Goal: Check status

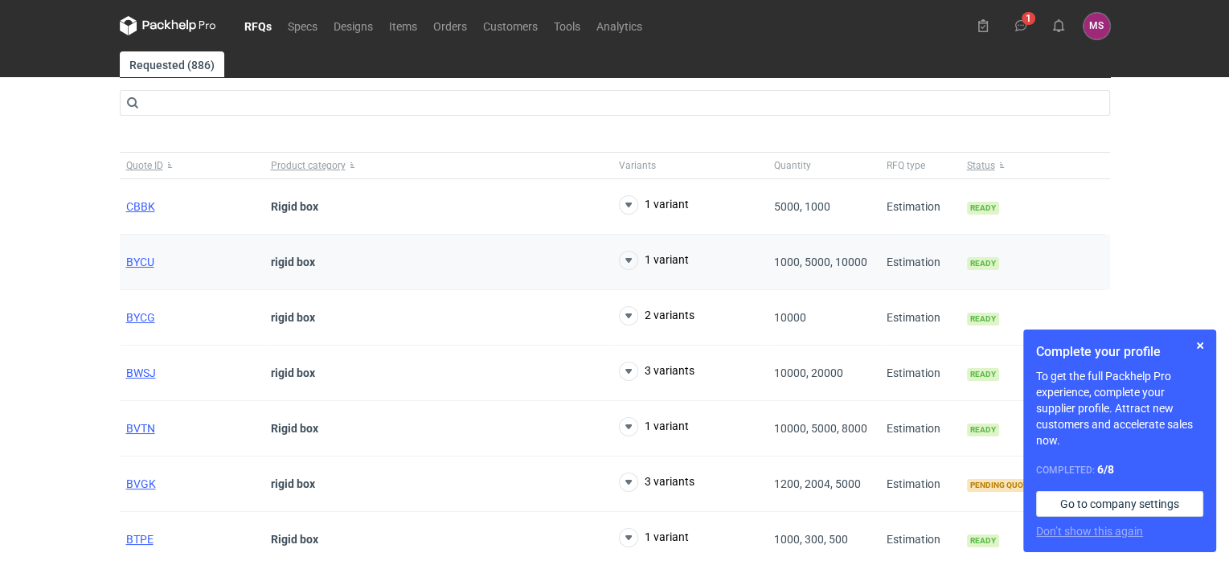
click at [428, 264] on div "rigid box" at bounding box center [439, 262] width 348 height 55
click at [137, 260] on span "BYCU" at bounding box center [140, 262] width 28 height 13
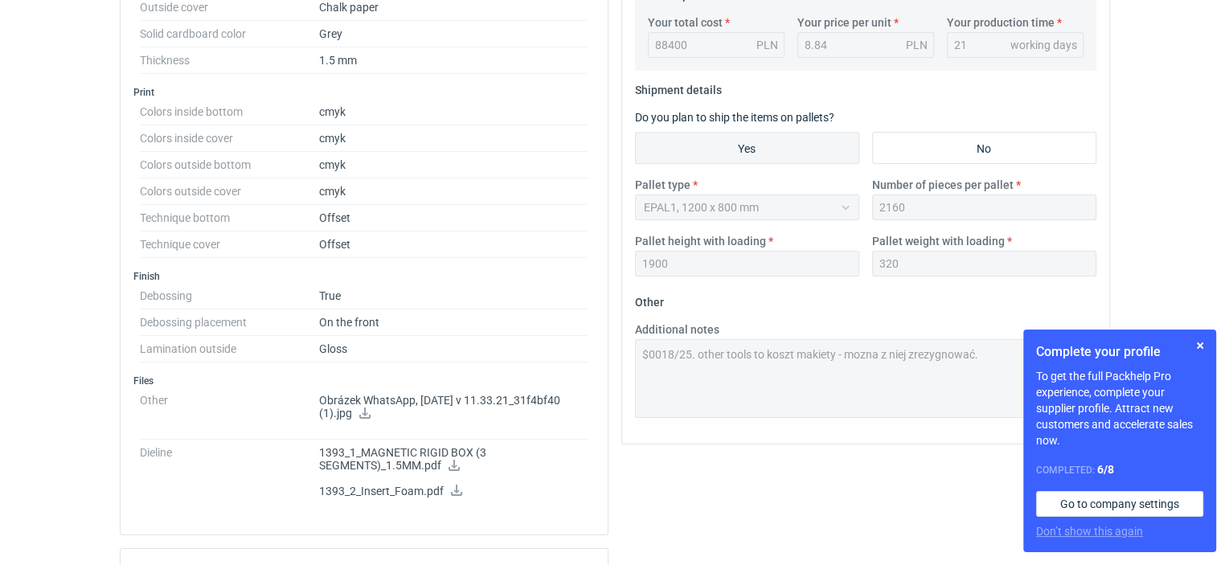
scroll to position [804, 0]
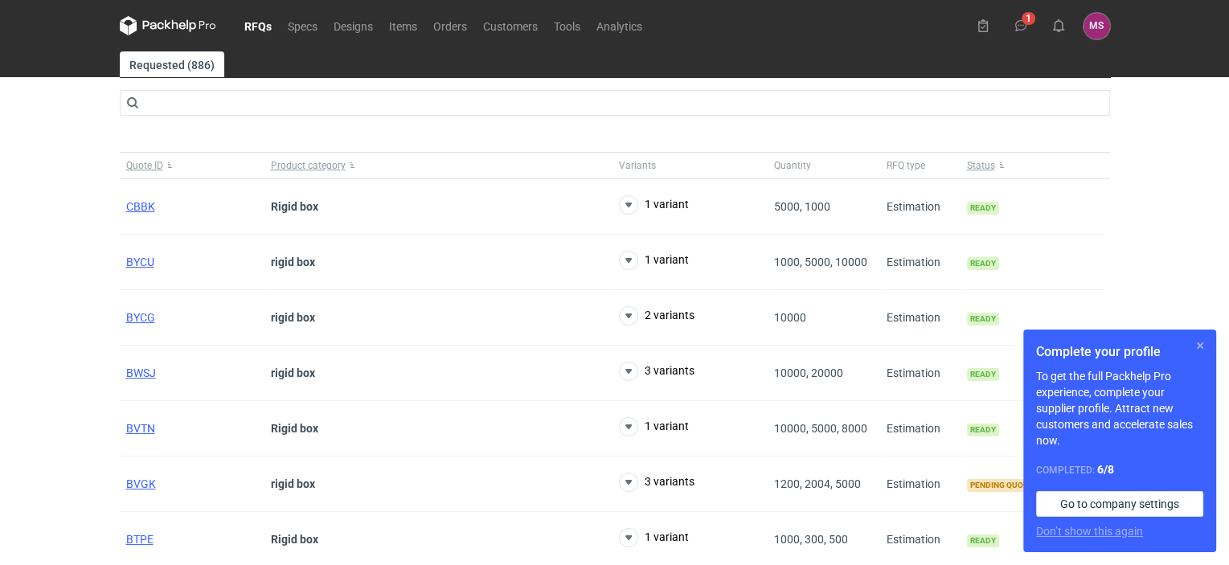
click at [1201, 344] on button "button" at bounding box center [1200, 345] width 19 height 19
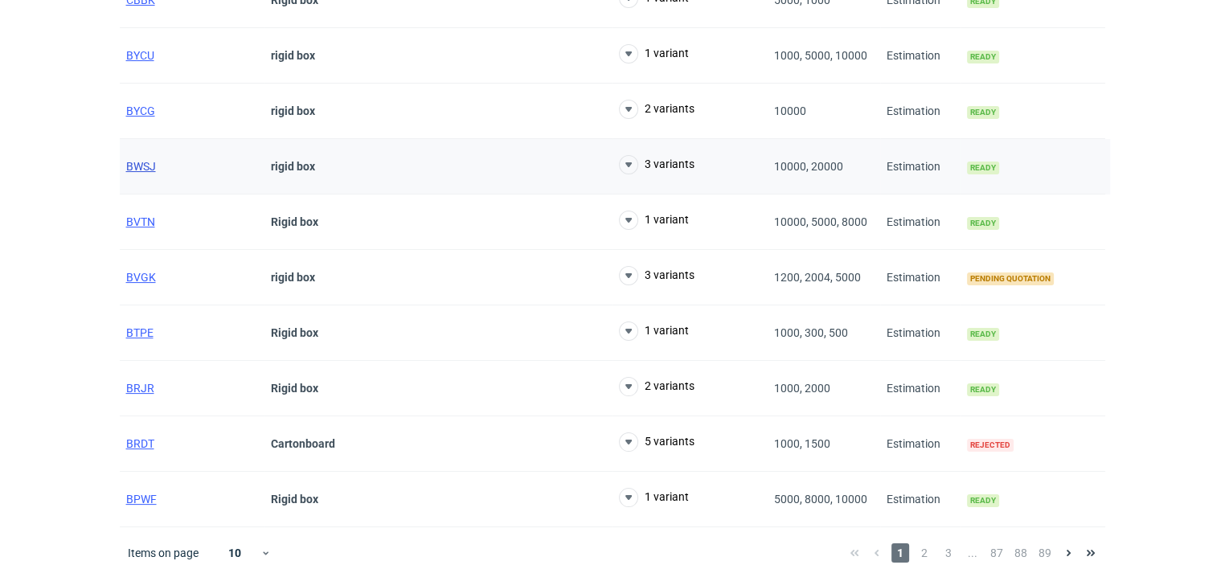
scroll to position [218, 0]
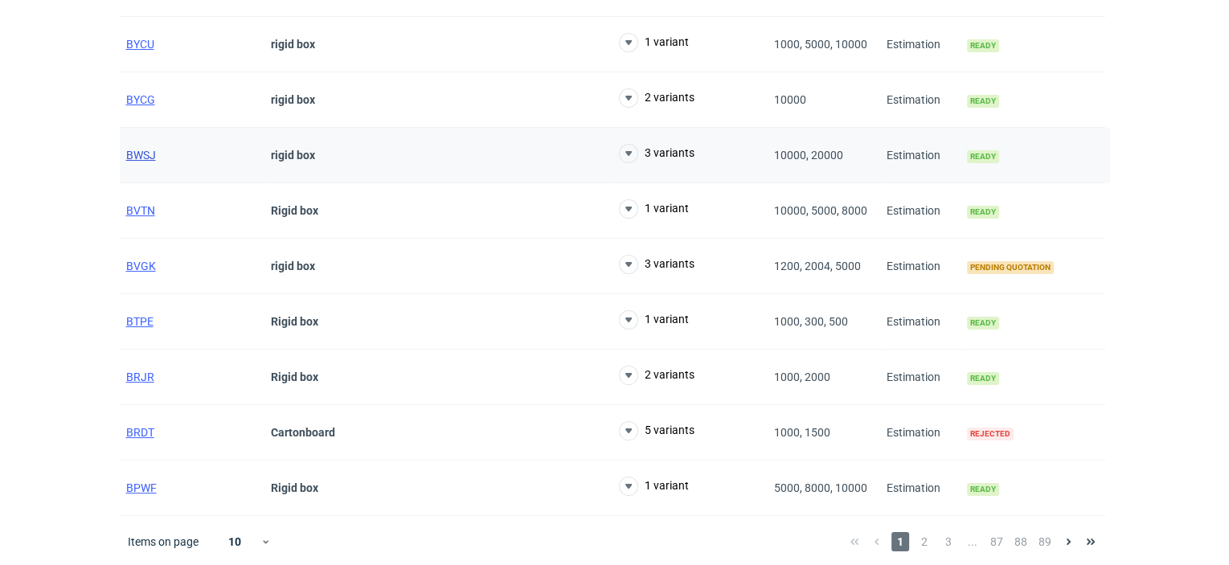
click at [152, 153] on span "BWSJ" at bounding box center [141, 155] width 30 height 13
